Goal: Entertainment & Leisure: Consume media (video, audio)

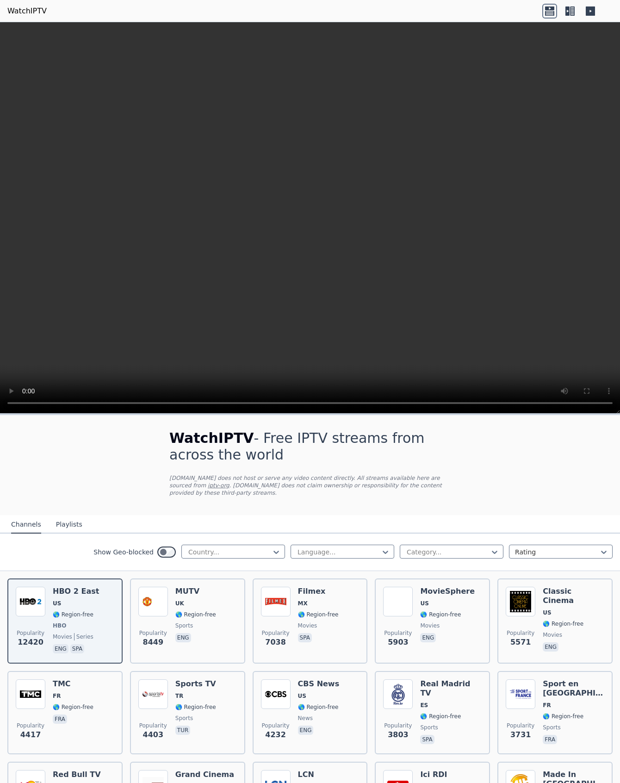
click at [483, 174] on video at bounding box center [310, 217] width 620 height 391
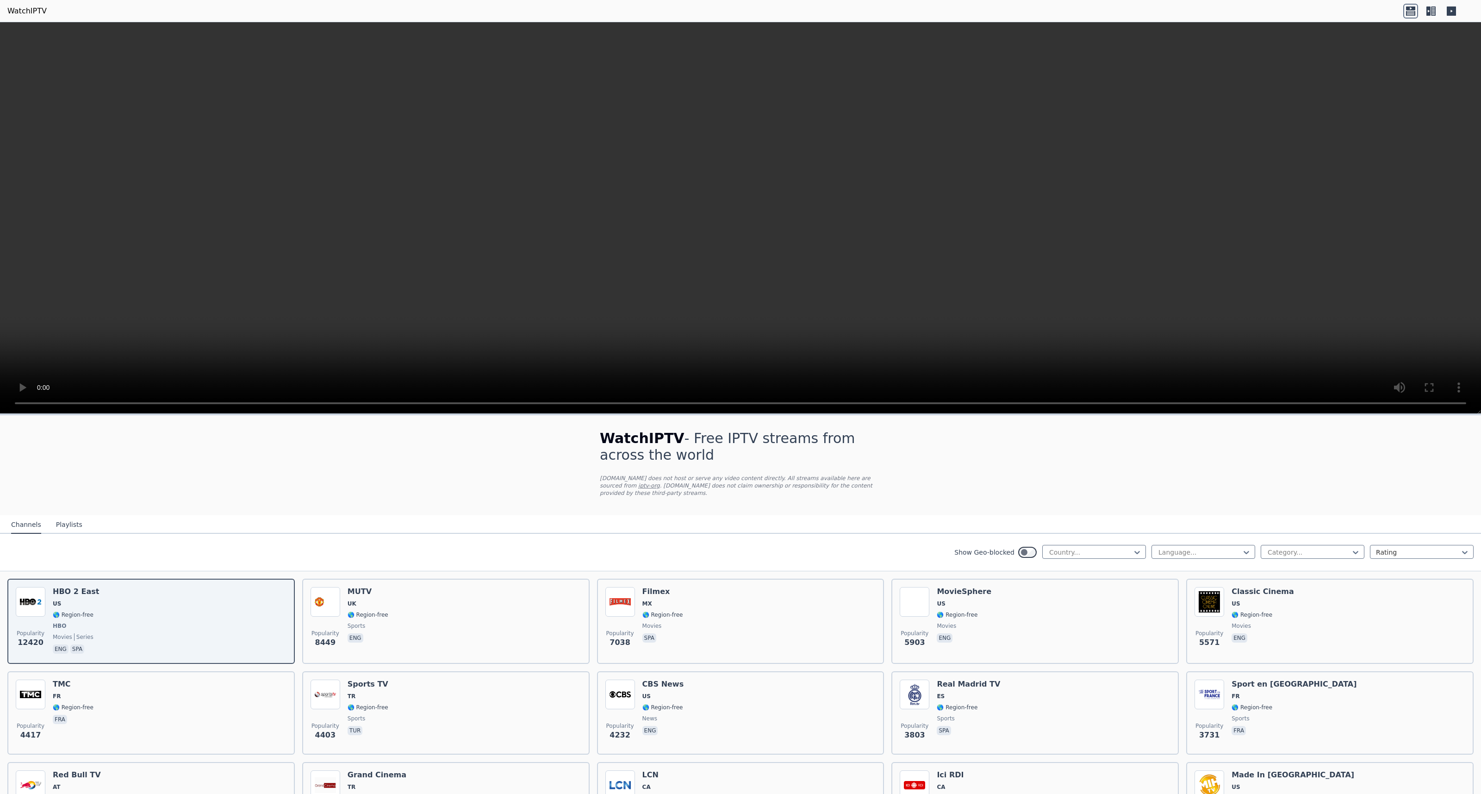
click at [62, 528] on button "Playlists" at bounding box center [69, 525] width 26 height 18
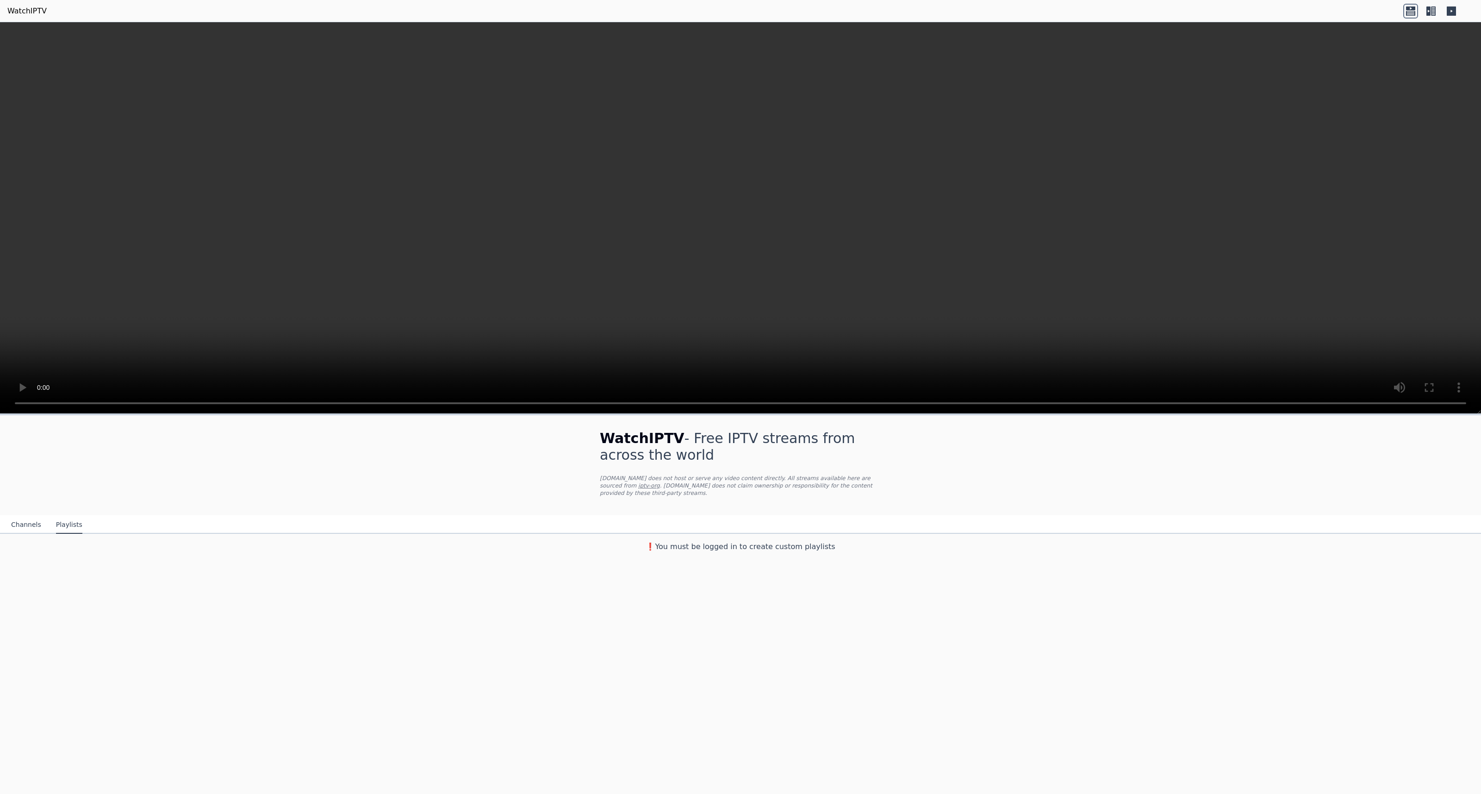
click at [620, 551] on h3 "❗️You must be logged in to create custom playlists" at bounding box center [740, 546] width 311 height 11
click at [620, 549] on h3 "❗️You must be logged in to create custom playlists" at bounding box center [740, 546] width 311 height 11
click at [620, 451] on h1 "WatchIPTV - Free IPTV streams from across the world" at bounding box center [740, 446] width 281 height 33
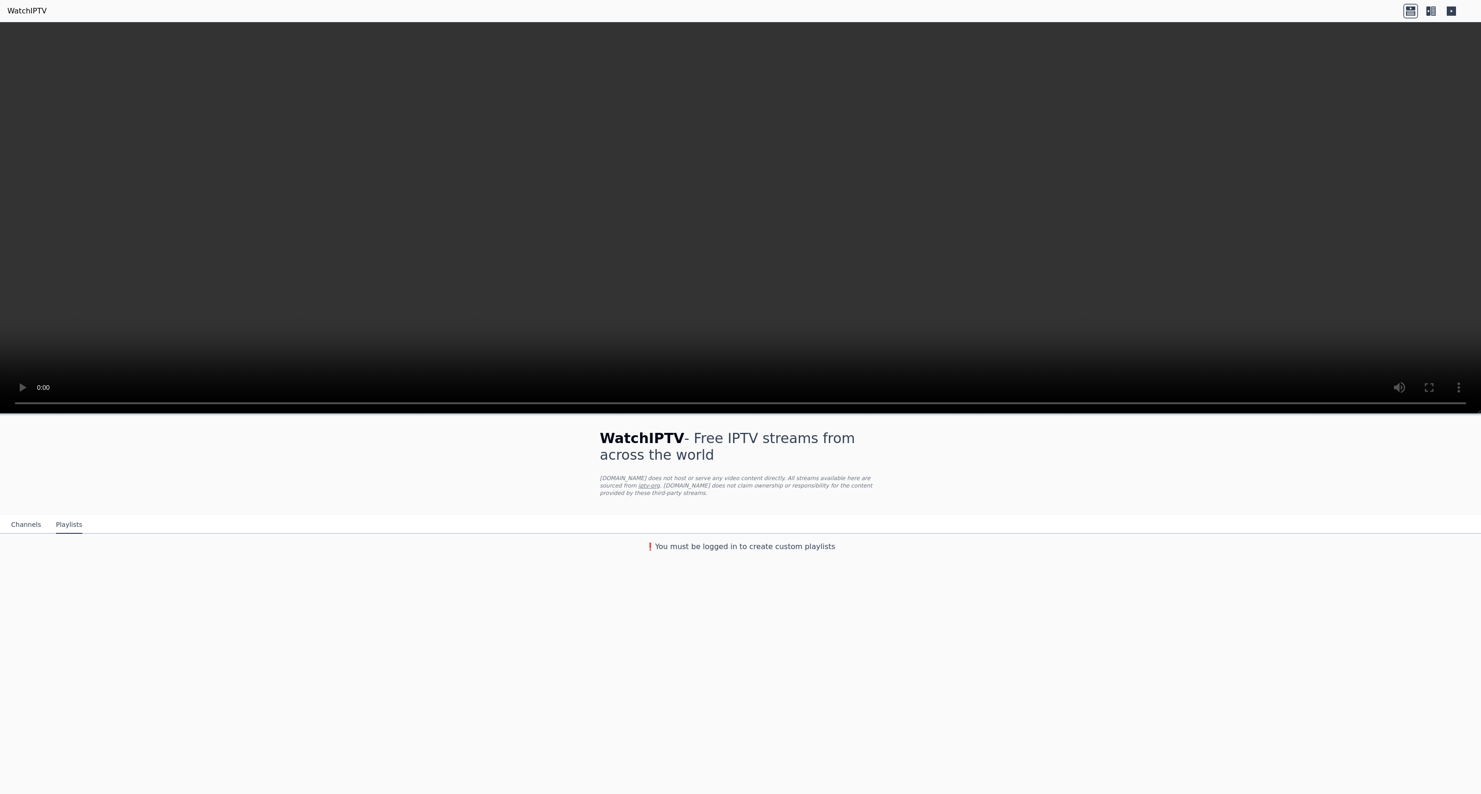
click at [11, 10] on link "WatchIPTV" at bounding box center [26, 11] width 39 height 11
click at [620, 590] on div "WatchIPTV - Free IPTV streams from across the world [DOMAIN_NAME] does not host…" at bounding box center [740, 604] width 1481 height 380
click at [620, 465] on div "WatchIPTV - Free IPTV streams from across the world [DOMAIN_NAME] does not host…" at bounding box center [740, 465] width 311 height 100
click at [620, 550] on h3 "❗️You must be logged in to create custom playlists" at bounding box center [740, 546] width 311 height 11
click at [620, 551] on h3 "❗️You must be logged in to create custom playlists" at bounding box center [740, 546] width 311 height 11
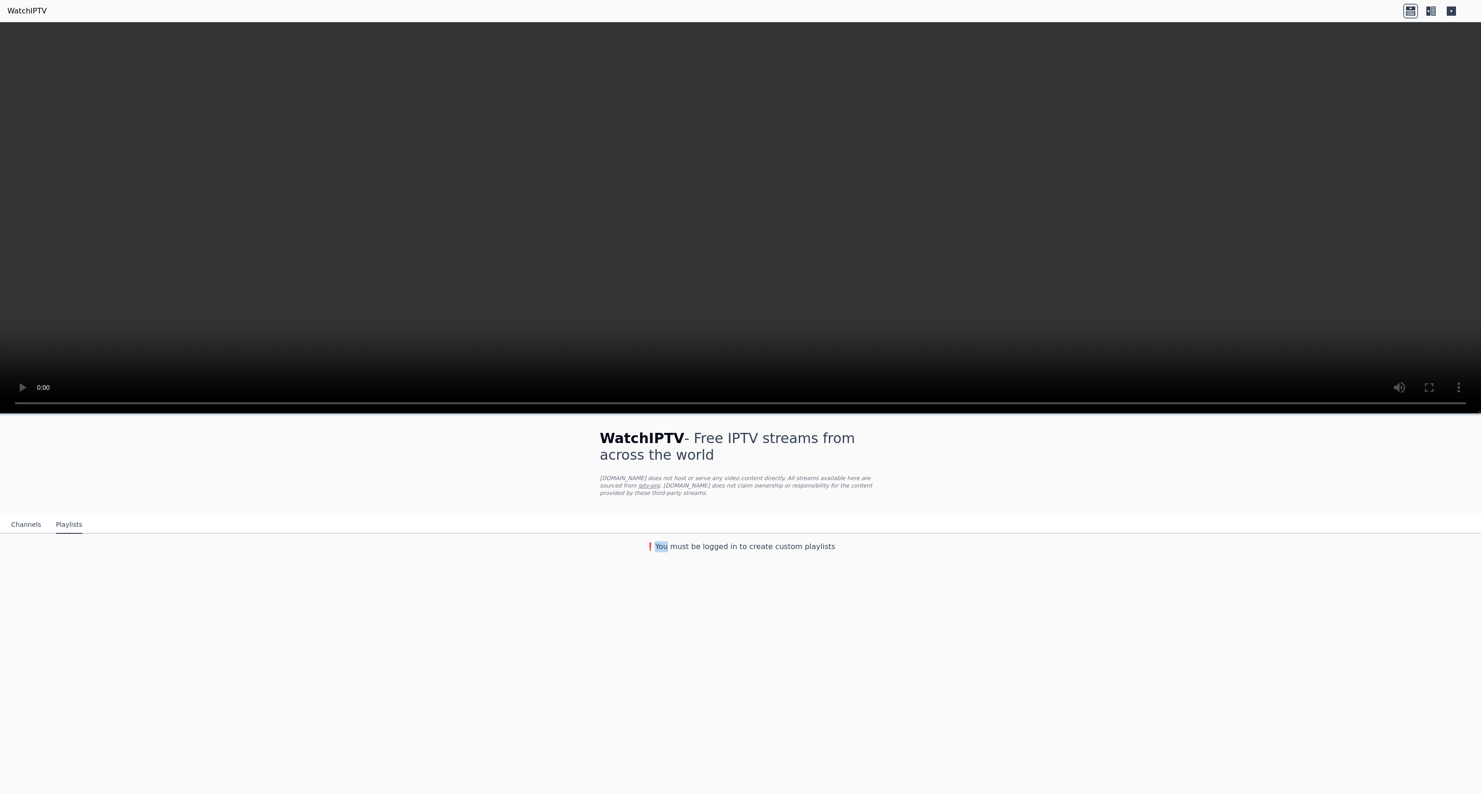
click at [620, 551] on h3 "❗️You must be logged in to create custom playlists" at bounding box center [740, 546] width 311 height 11
click at [620, 509] on div "WatchIPTV - Free IPTV streams from across the world [DOMAIN_NAME] does not host…" at bounding box center [740, 485] width 1481 height 141
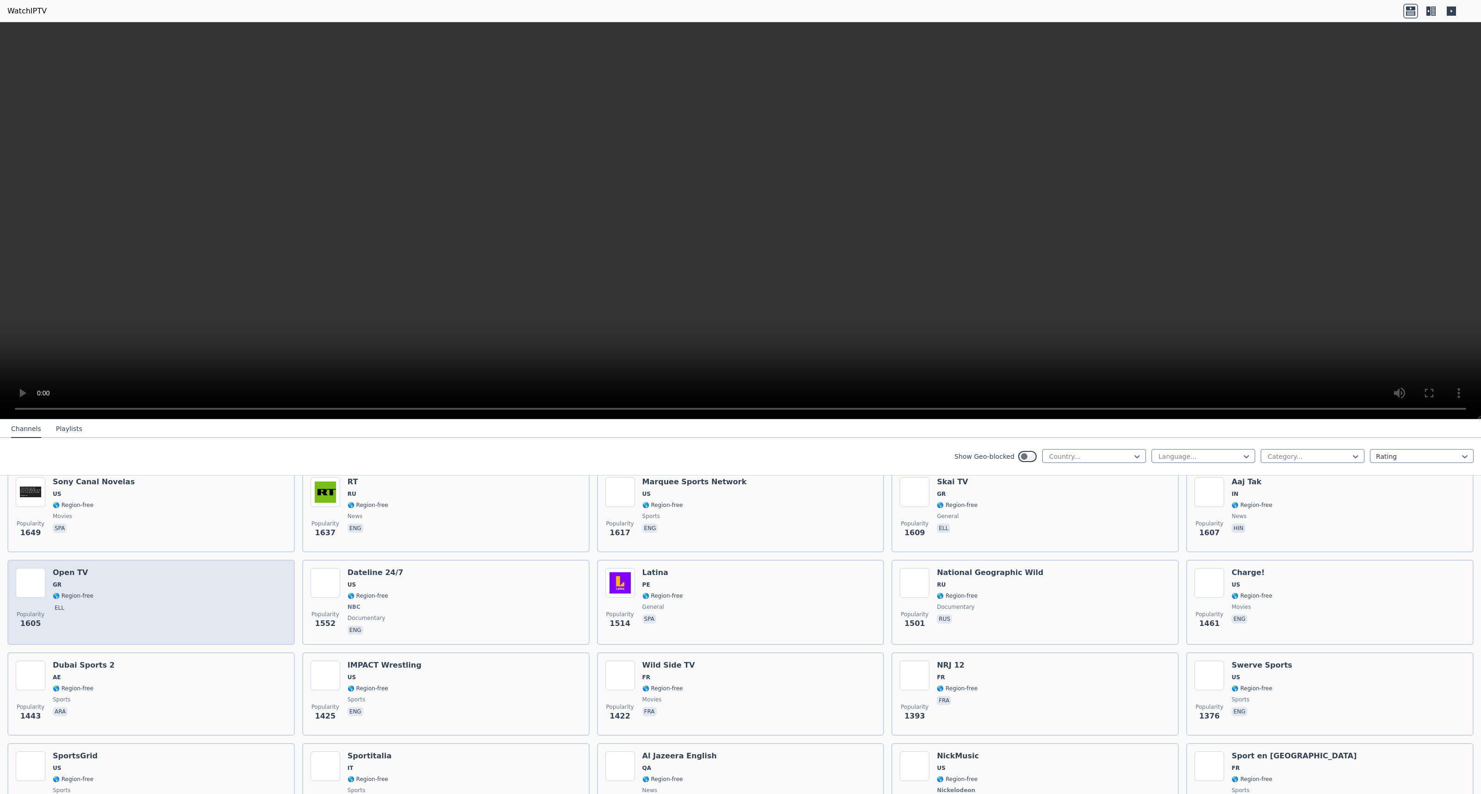
scroll to position [1185, 0]
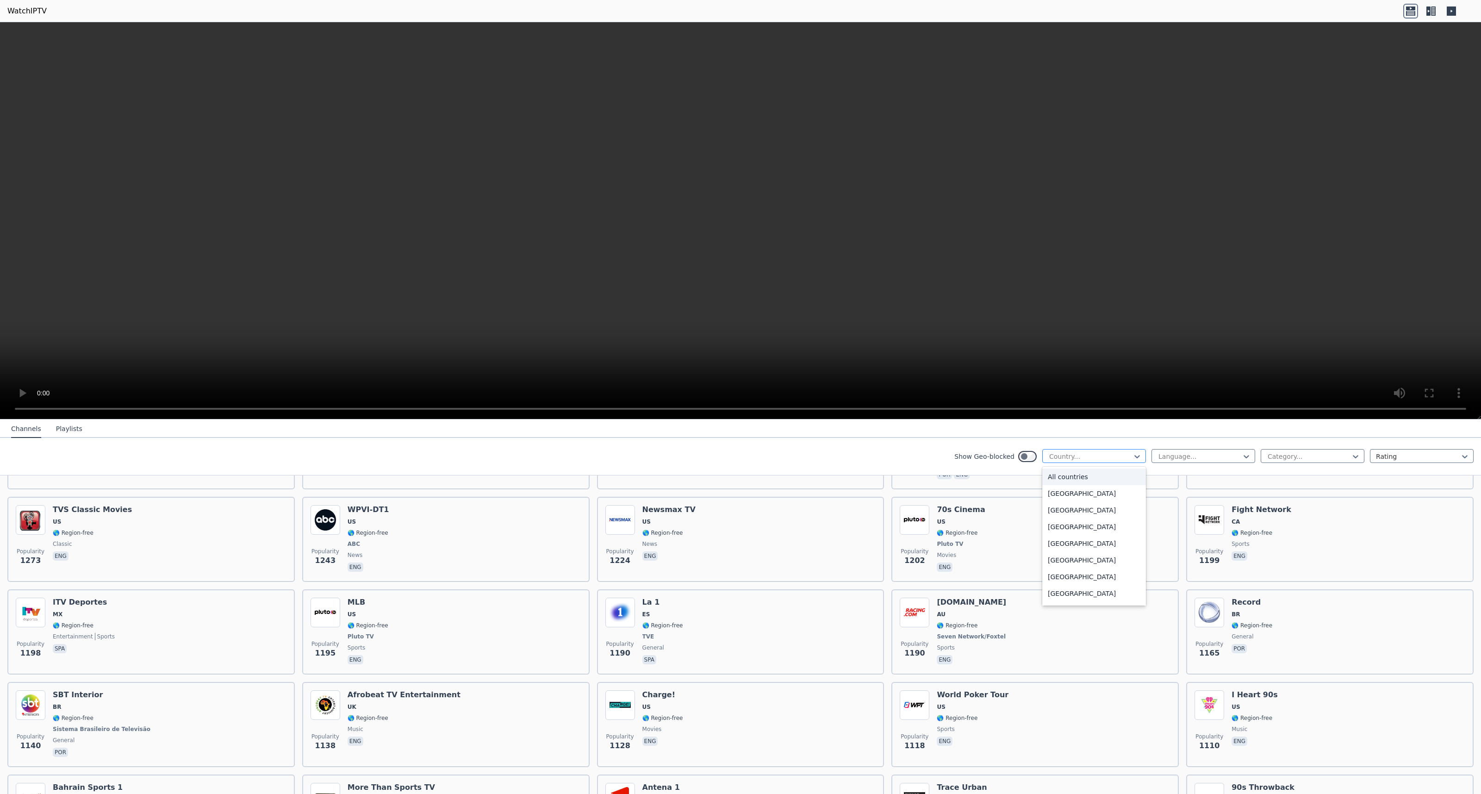
click at [1063, 460] on div at bounding box center [1090, 456] width 84 height 9
type input "*"
click at [1051, 562] on div "Qatar" at bounding box center [1094, 560] width 104 height 17
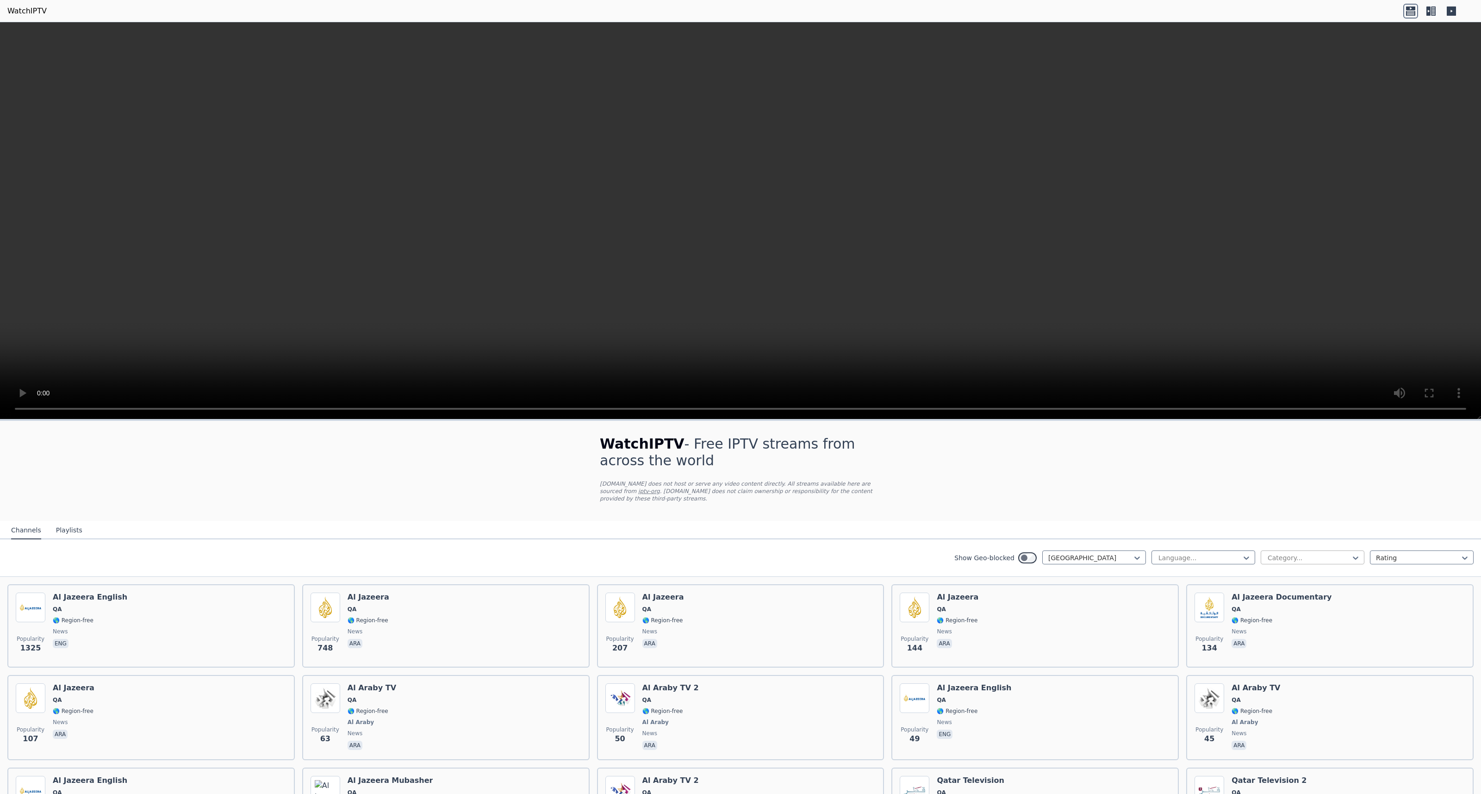
click at [1270, 553] on div at bounding box center [1308, 557] width 84 height 9
click at [1277, 665] on div "Sports" at bounding box center [1312, 663] width 104 height 17
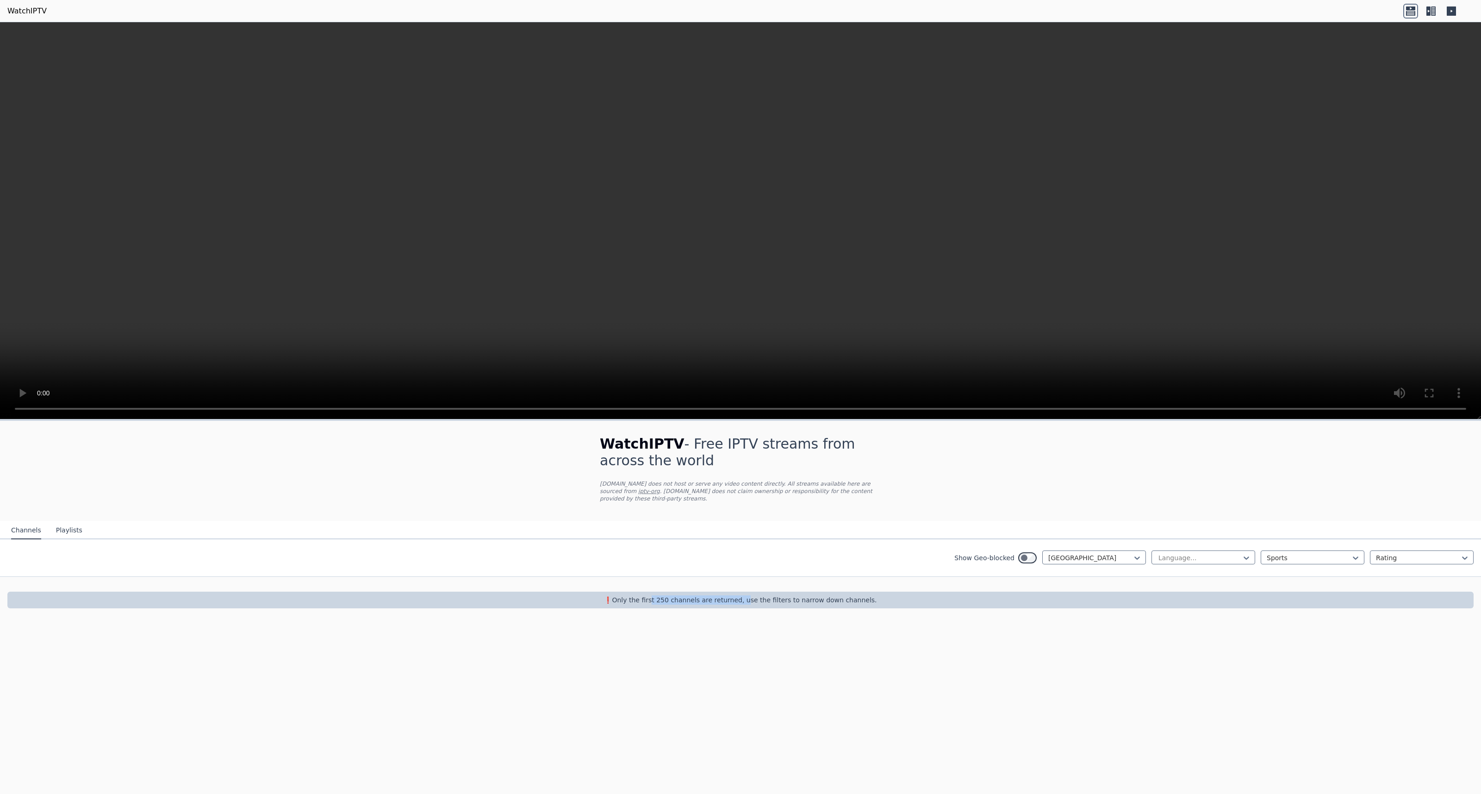
drag, startPoint x: 664, startPoint y: 599, endPoint x: 748, endPoint y: 602, distance: 84.3
click at [748, 602] on p "❗️Only the first 250 channels are returned, use the filters to narrow down chan…" at bounding box center [740, 599] width 1458 height 9
click at [777, 602] on p "❗️Only the first 250 channels are returned, use the filters to narrow down chan…" at bounding box center [740, 599] width 1458 height 9
click at [1290, 555] on div at bounding box center [1308, 557] width 84 height 9
click at [1290, 580] on div "All categories" at bounding box center [1312, 578] width 104 height 17
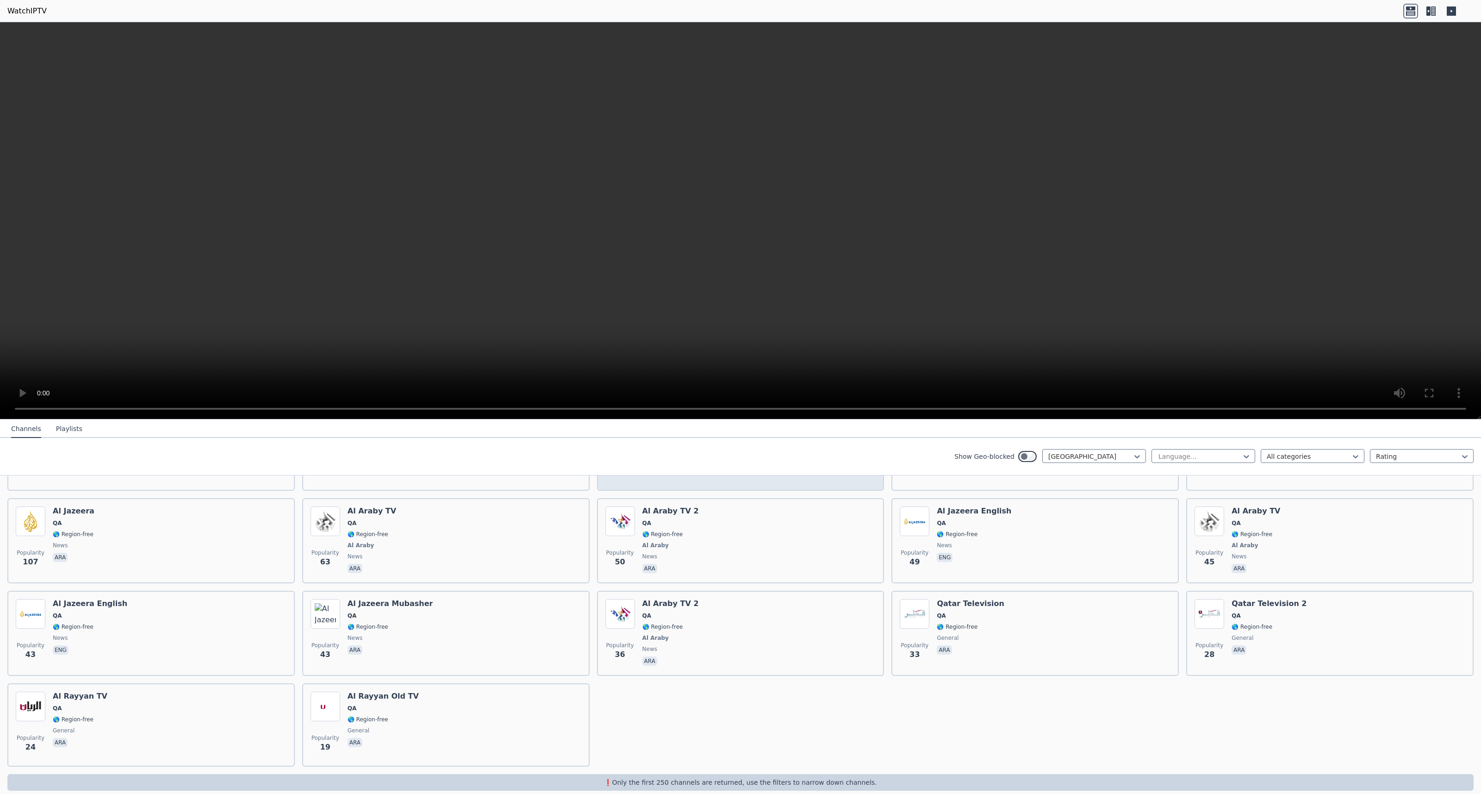
scroll to position [188, 0]
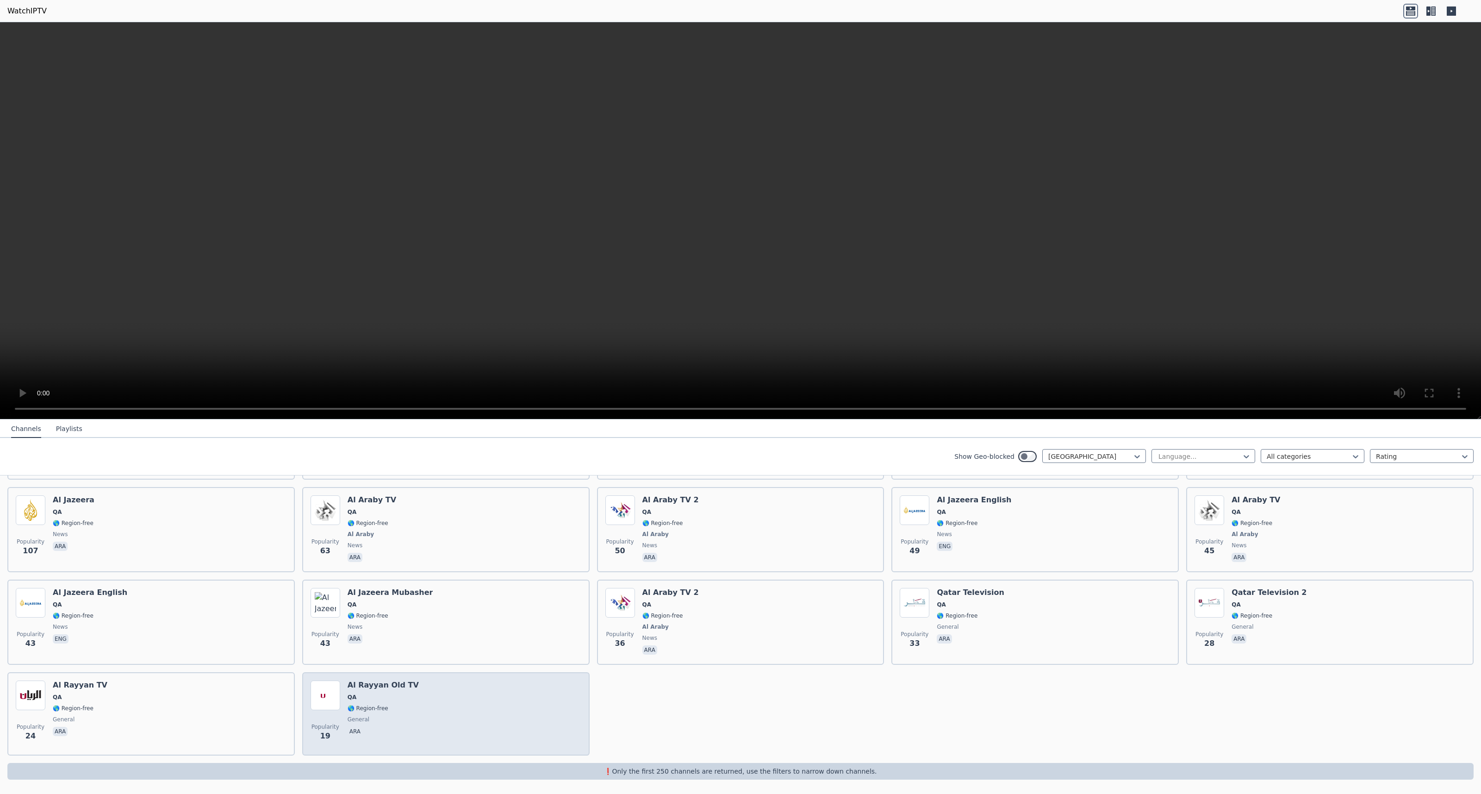
click at [469, 712] on div "Popularity 19 Al Rayyan Old TV QA 🌎 Region-free general ara" at bounding box center [445, 713] width 271 height 67
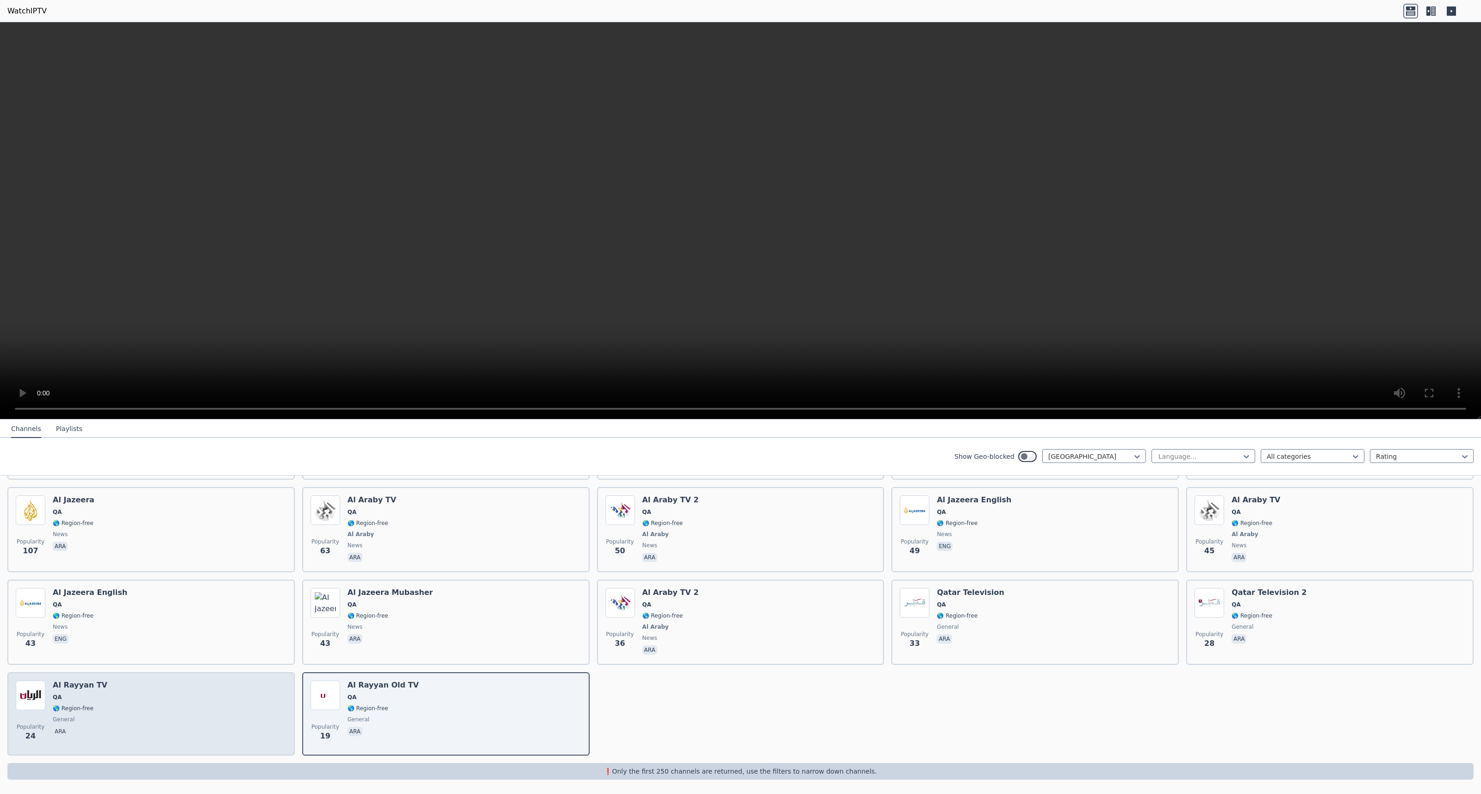
click at [105, 712] on div "Popularity 24 Al Rayyan TV QA 🌎 Region-free general ara" at bounding box center [151, 713] width 271 height 67
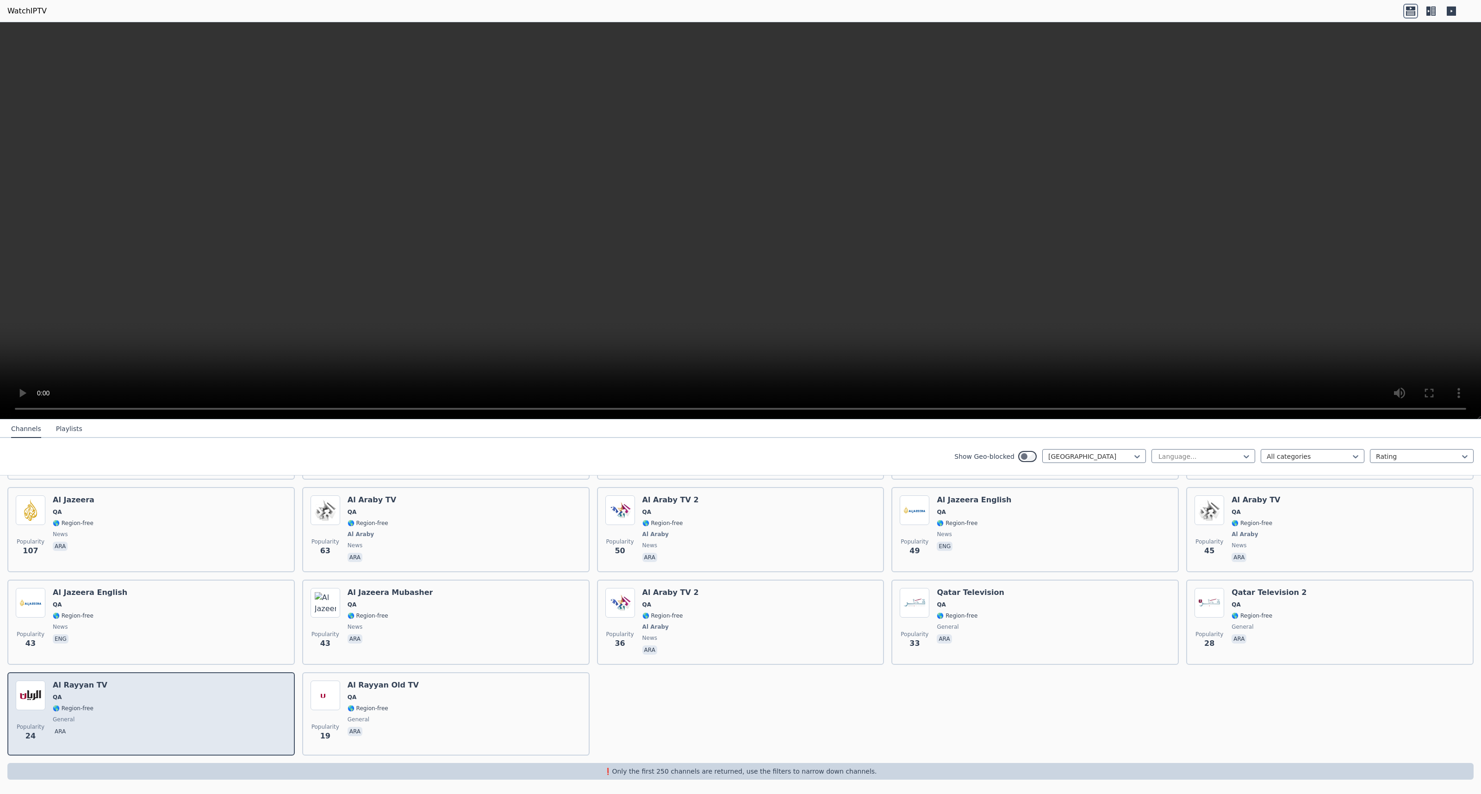
click at [105, 712] on div "Popularity 24 Al Rayyan TV QA 🌎 Region-free general ara" at bounding box center [151, 713] width 271 height 67
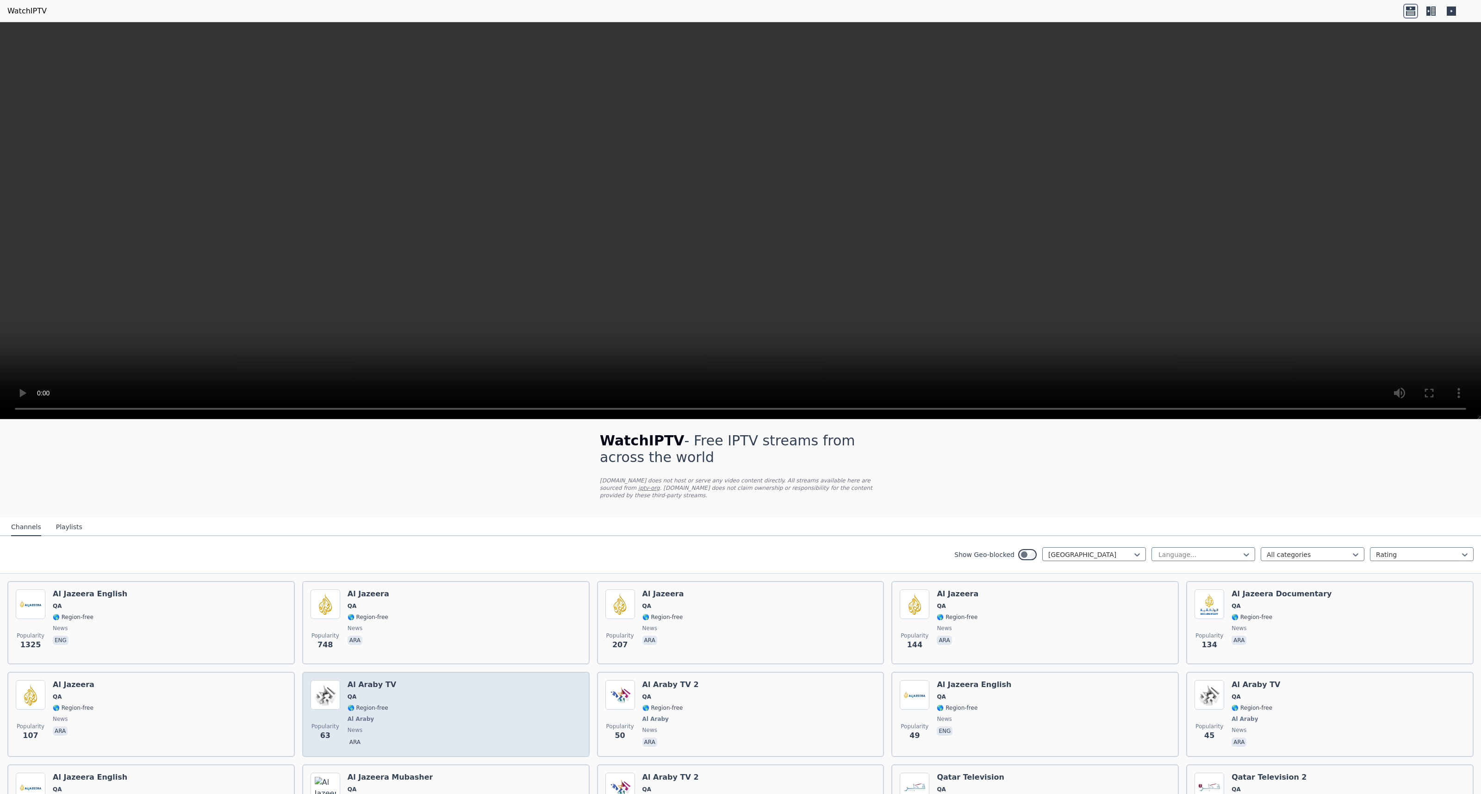
scroll to position [0, 0]
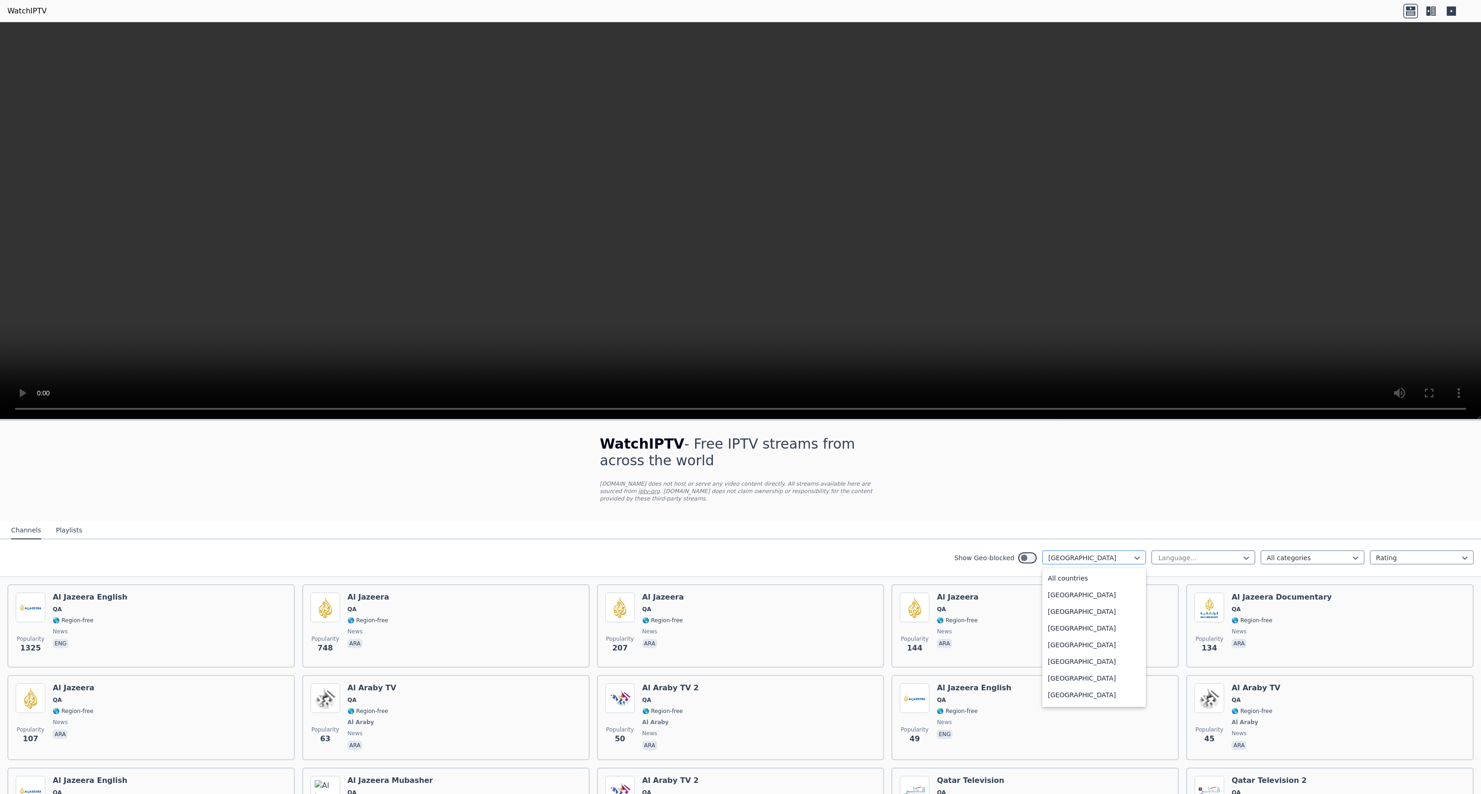
click at [1071, 558] on div at bounding box center [1090, 557] width 84 height 9
type input "****"
click at [63, 528] on button "Playlists" at bounding box center [69, 530] width 26 height 18
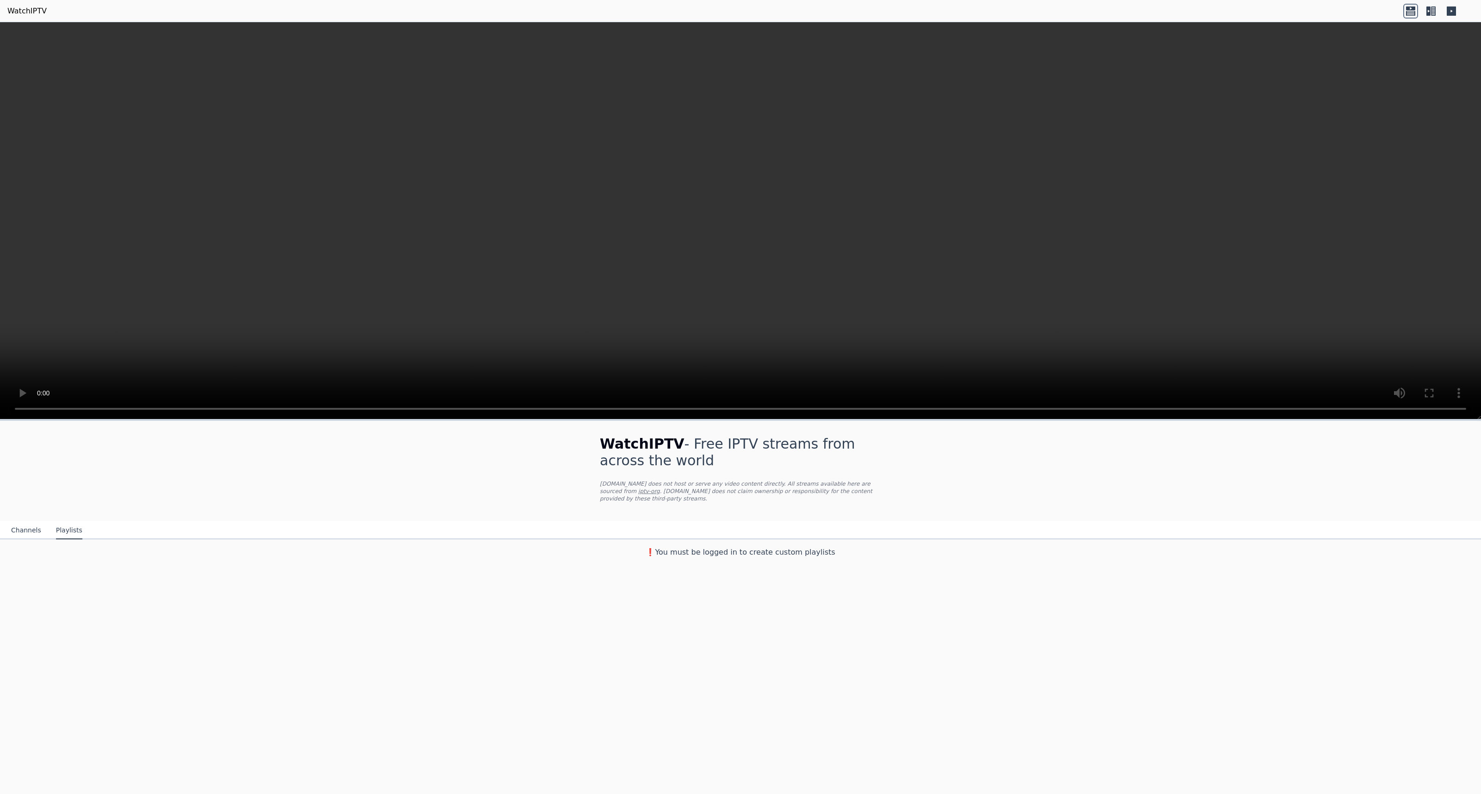
click at [729, 557] on div "❗️You must be logged in to create custom playlists" at bounding box center [740, 550] width 1481 height 22
click at [638, 492] on link "iptv-org" at bounding box center [649, 491] width 22 height 6
